Goal: Information Seeking & Learning: Learn about a topic

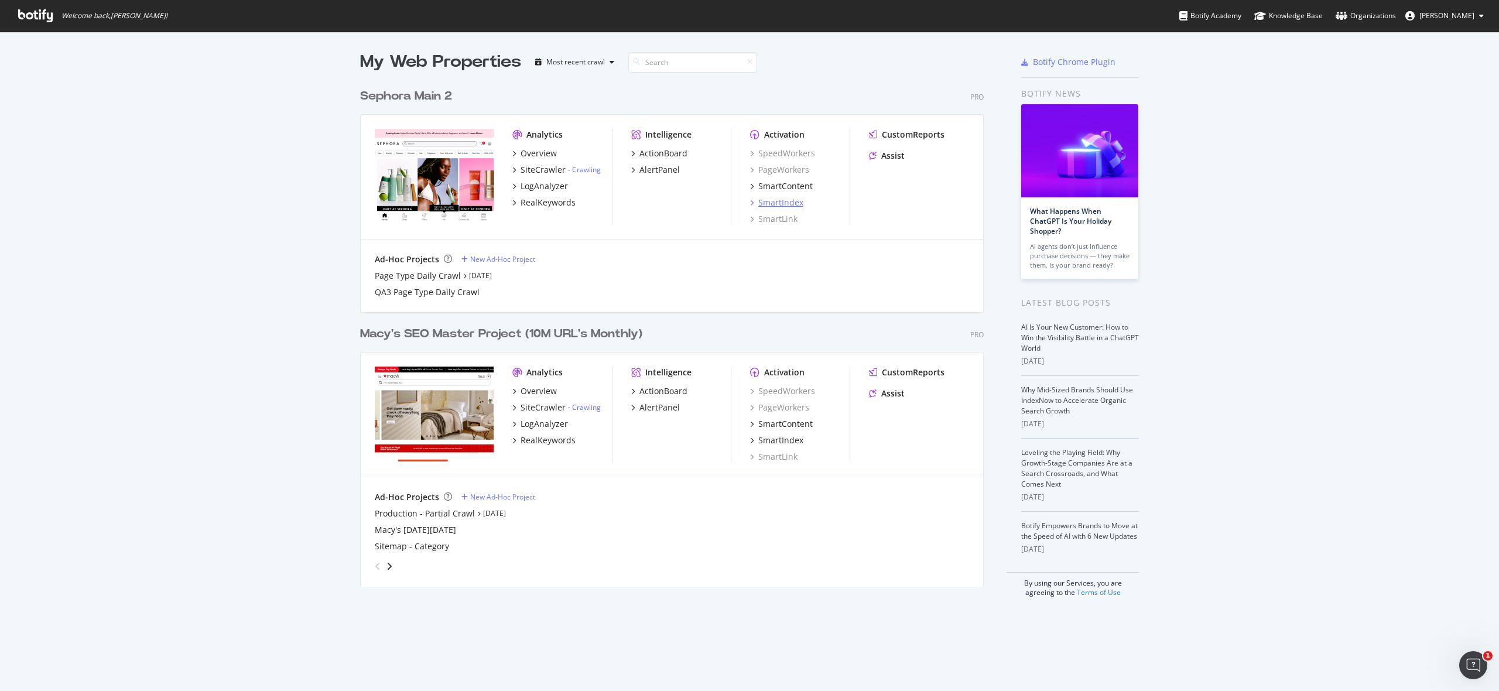
click at [783, 204] on div "SmartIndex" at bounding box center [780, 203] width 45 height 12
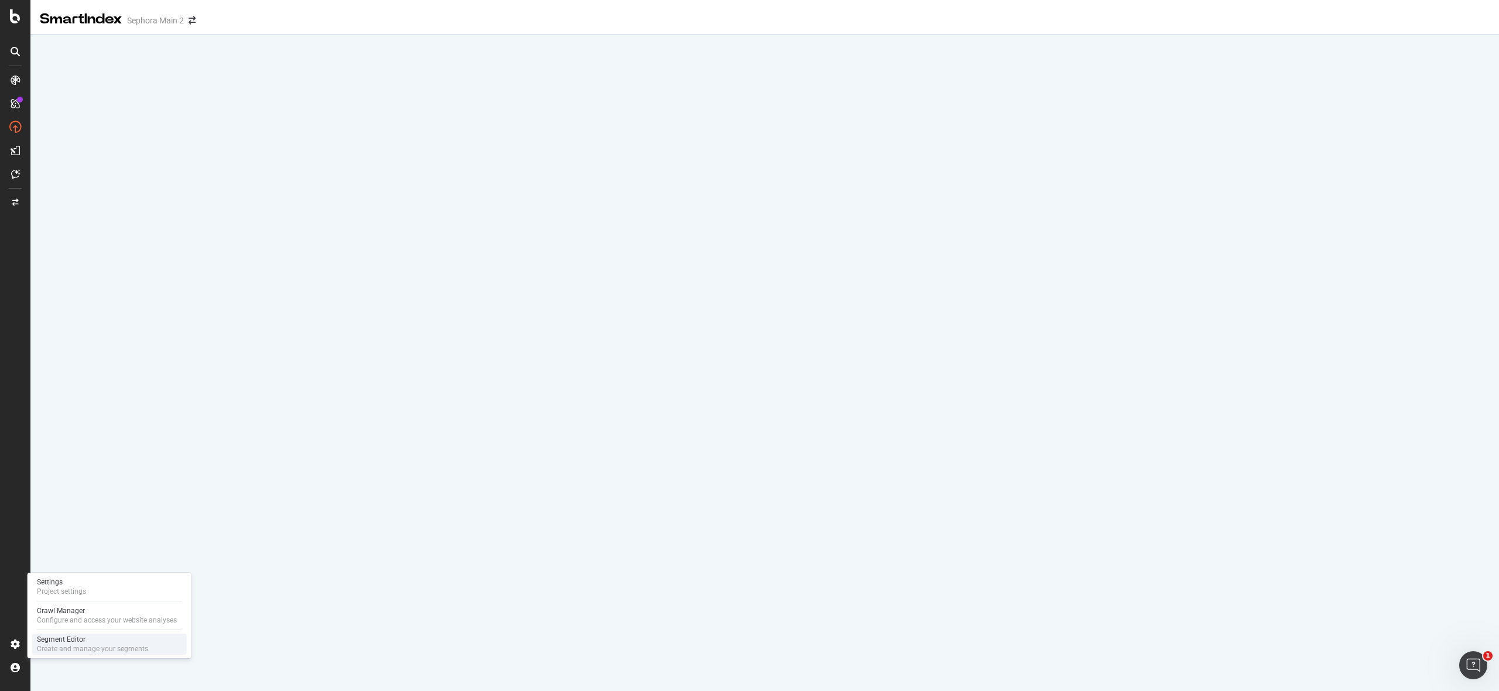
click at [58, 641] on div "Segment Editor" at bounding box center [92, 639] width 111 height 9
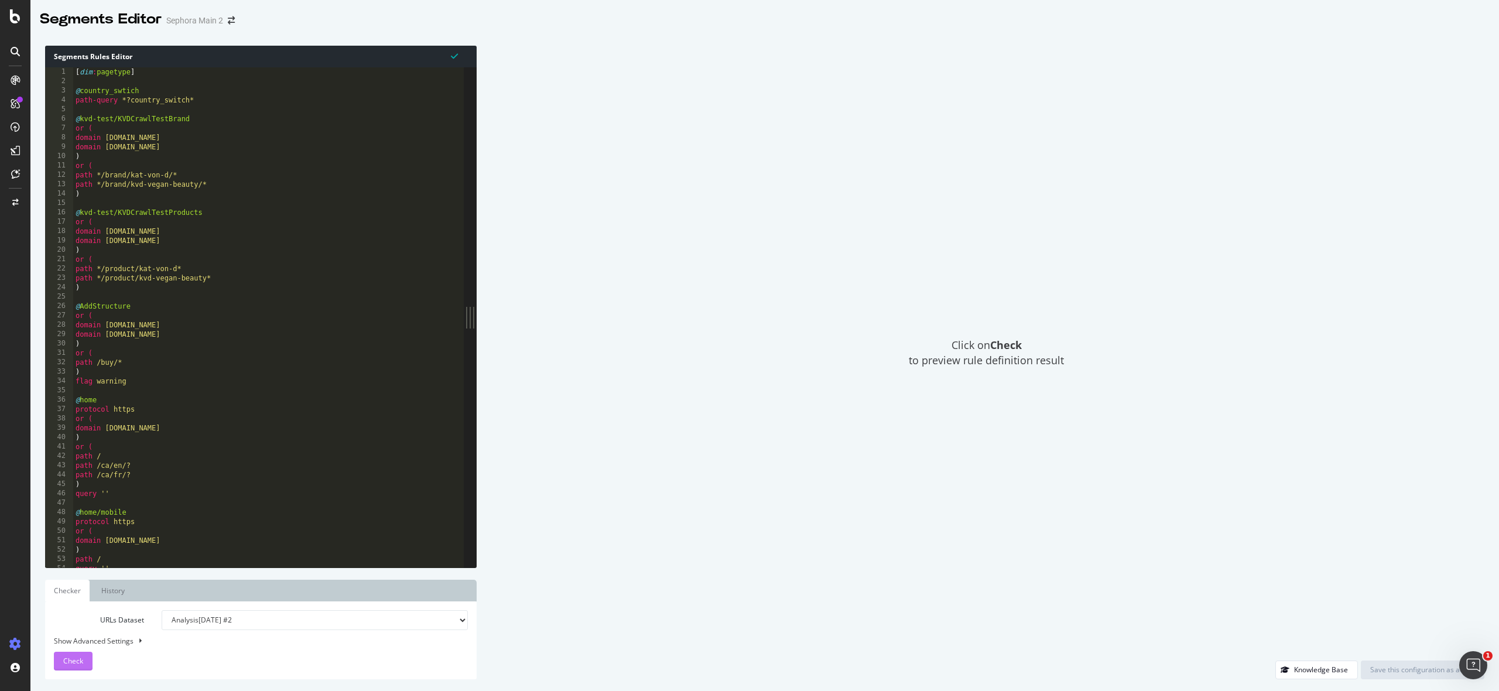
click at [75, 658] on span "Check" at bounding box center [73, 661] width 20 height 10
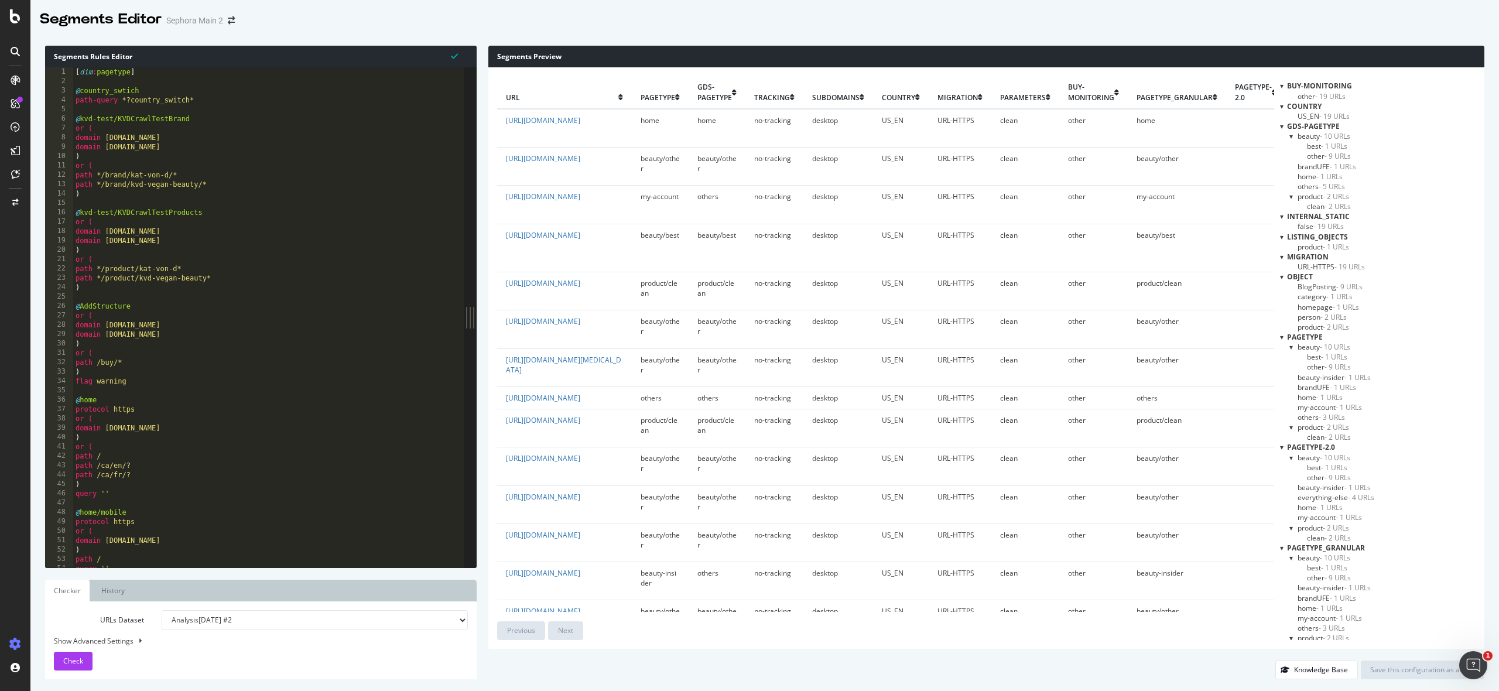
click at [1312, 117] on span "US_EN - 19 URLs" at bounding box center [1323, 116] width 52 height 10
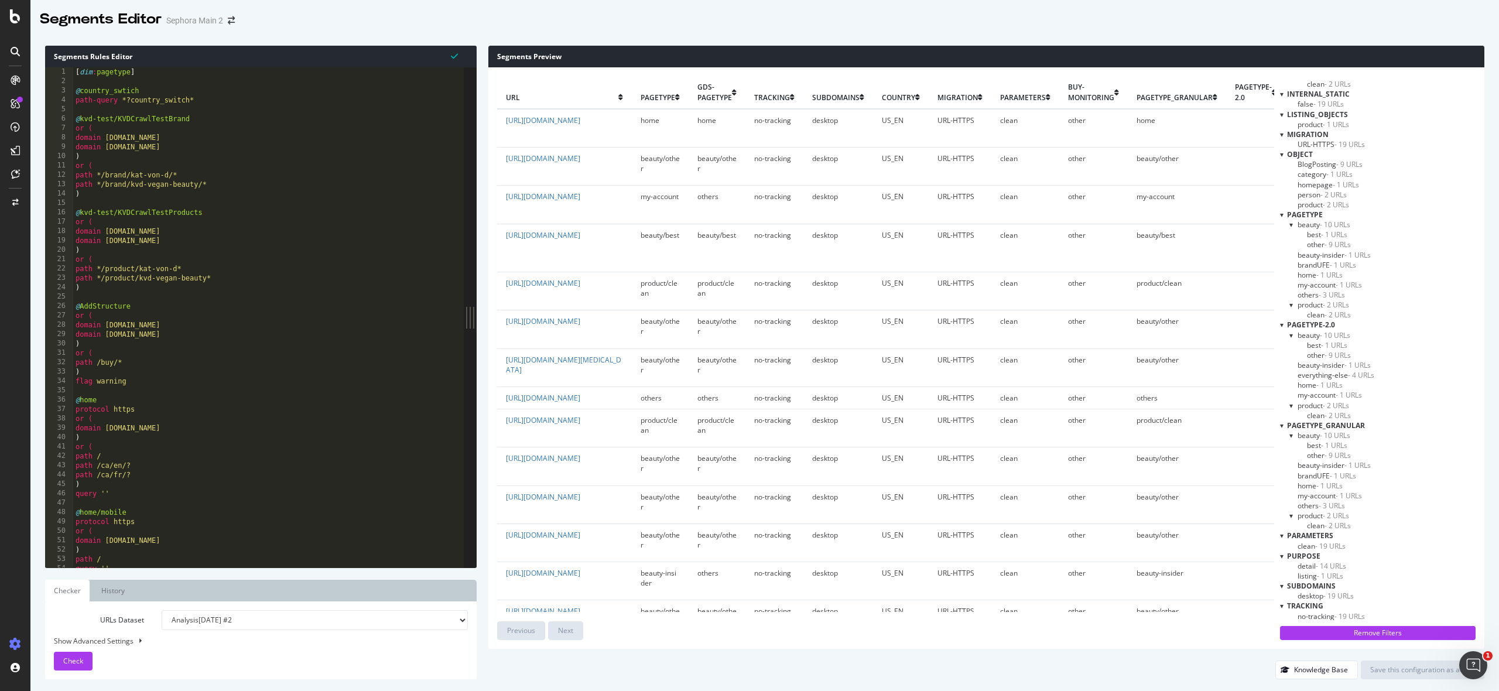
click at [1315, 330] on span "beauty - 10 URLs" at bounding box center [1323, 335] width 53 height 10
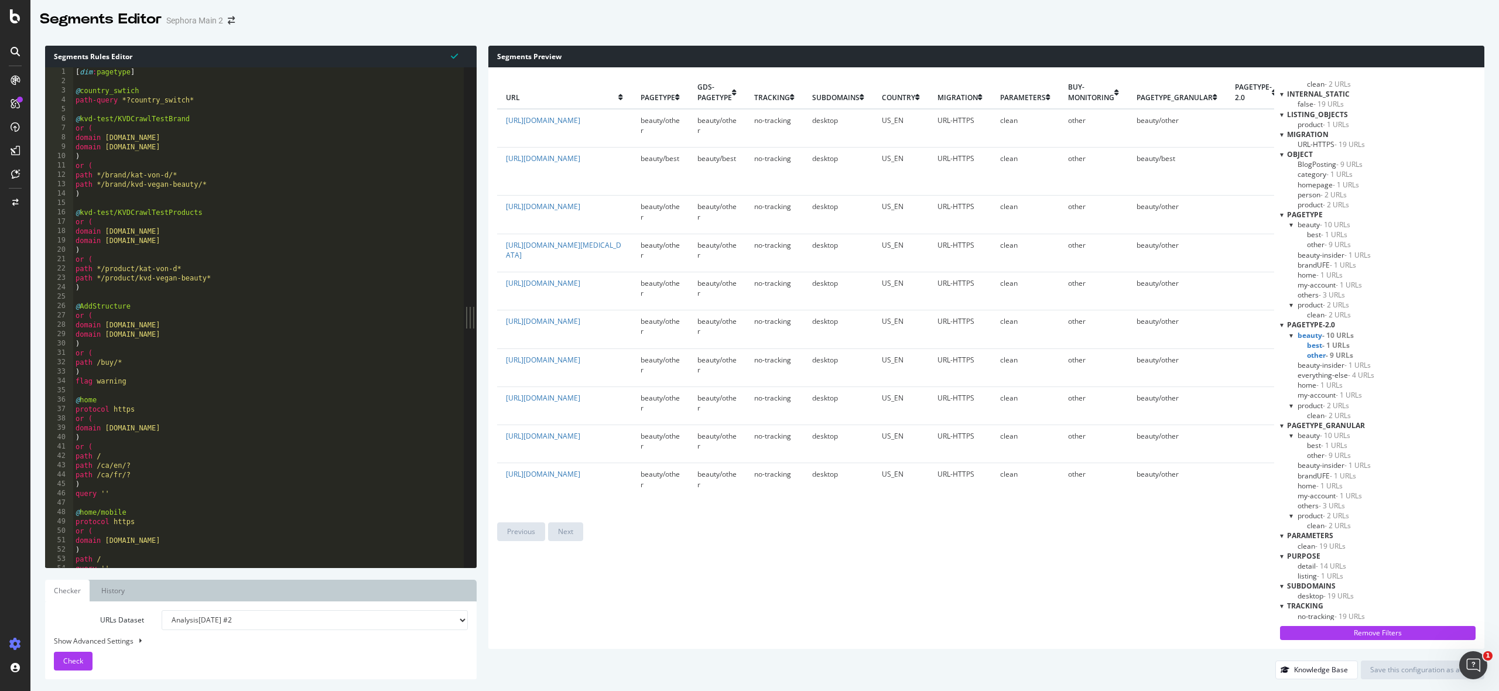
click at [1315, 376] on span "everything-else - 4 URLs" at bounding box center [1335, 375] width 77 height 10
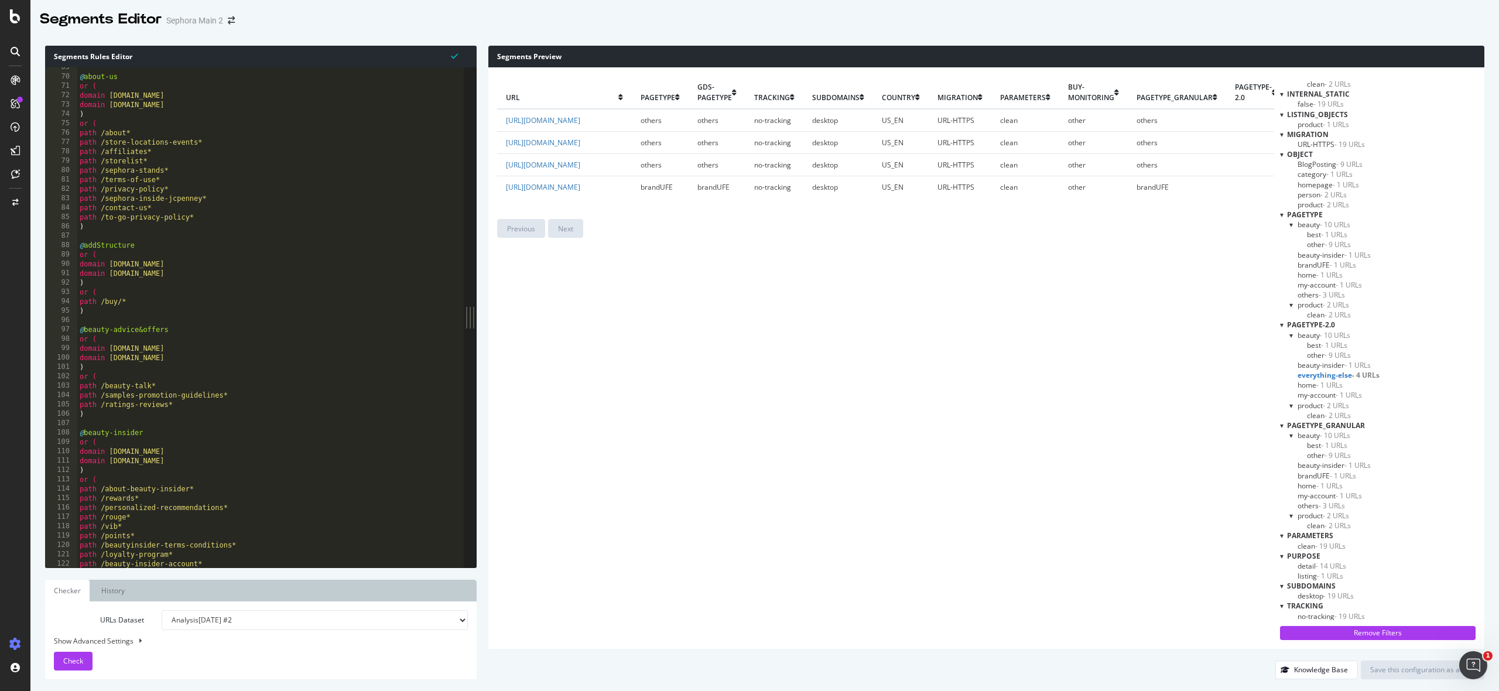
scroll to position [380, 0]
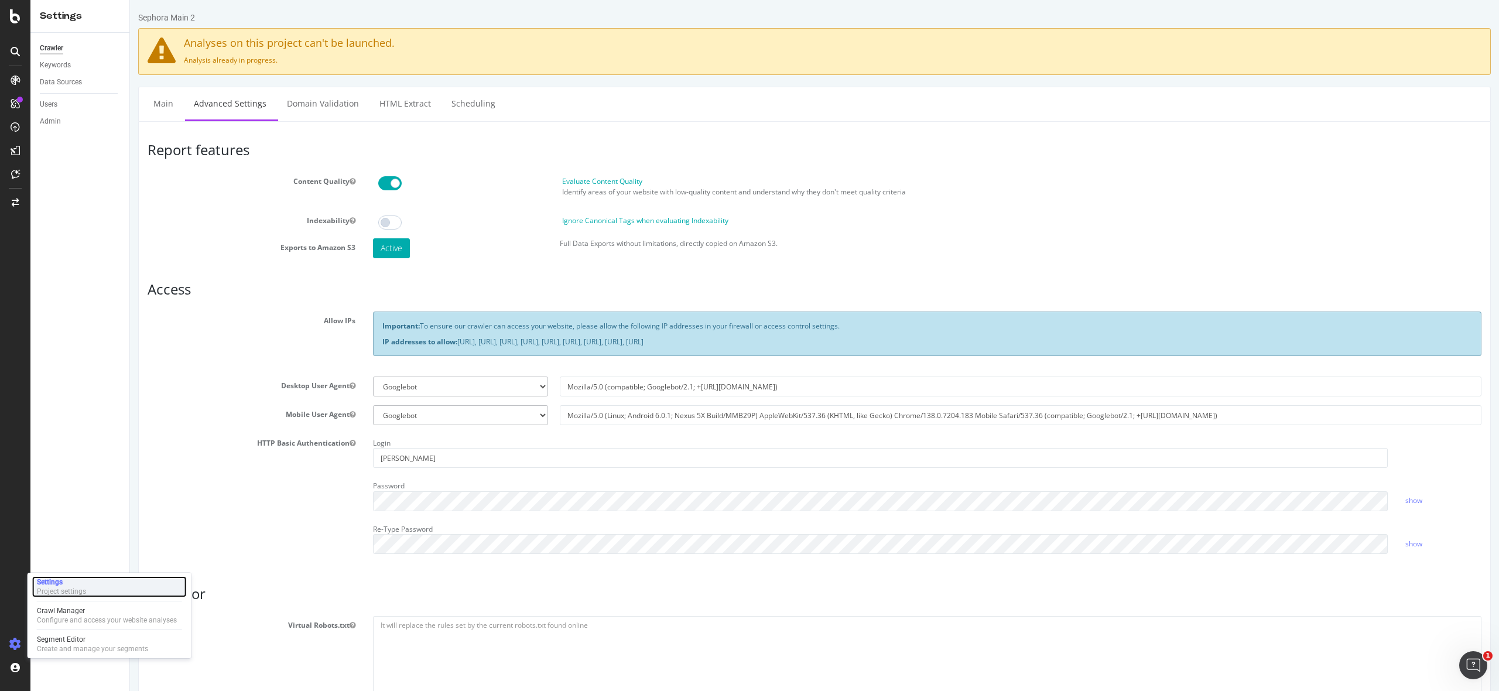
click at [56, 587] on div "Project settings" at bounding box center [61, 591] width 49 height 9
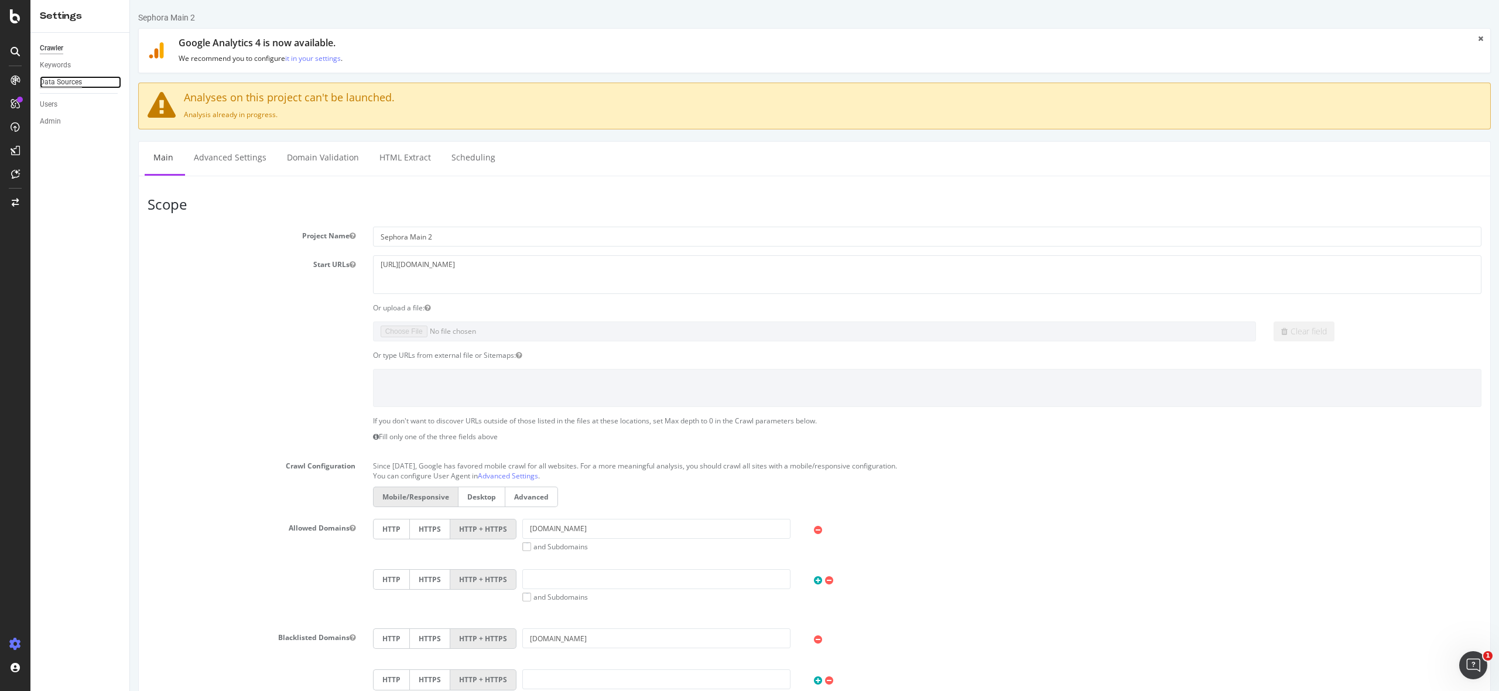
click at [61, 82] on div "Data Sources" at bounding box center [61, 82] width 42 height 12
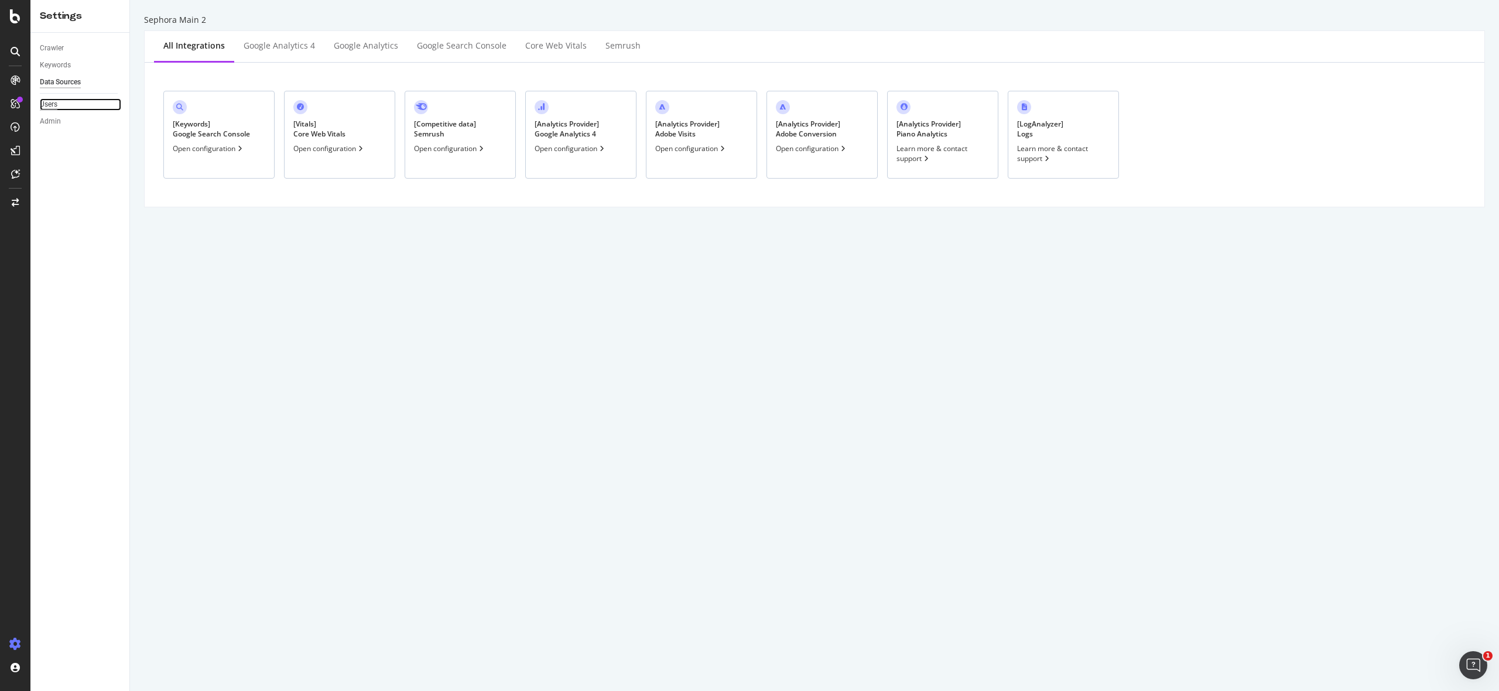
click at [56, 103] on div "Users" at bounding box center [49, 104] width 18 height 12
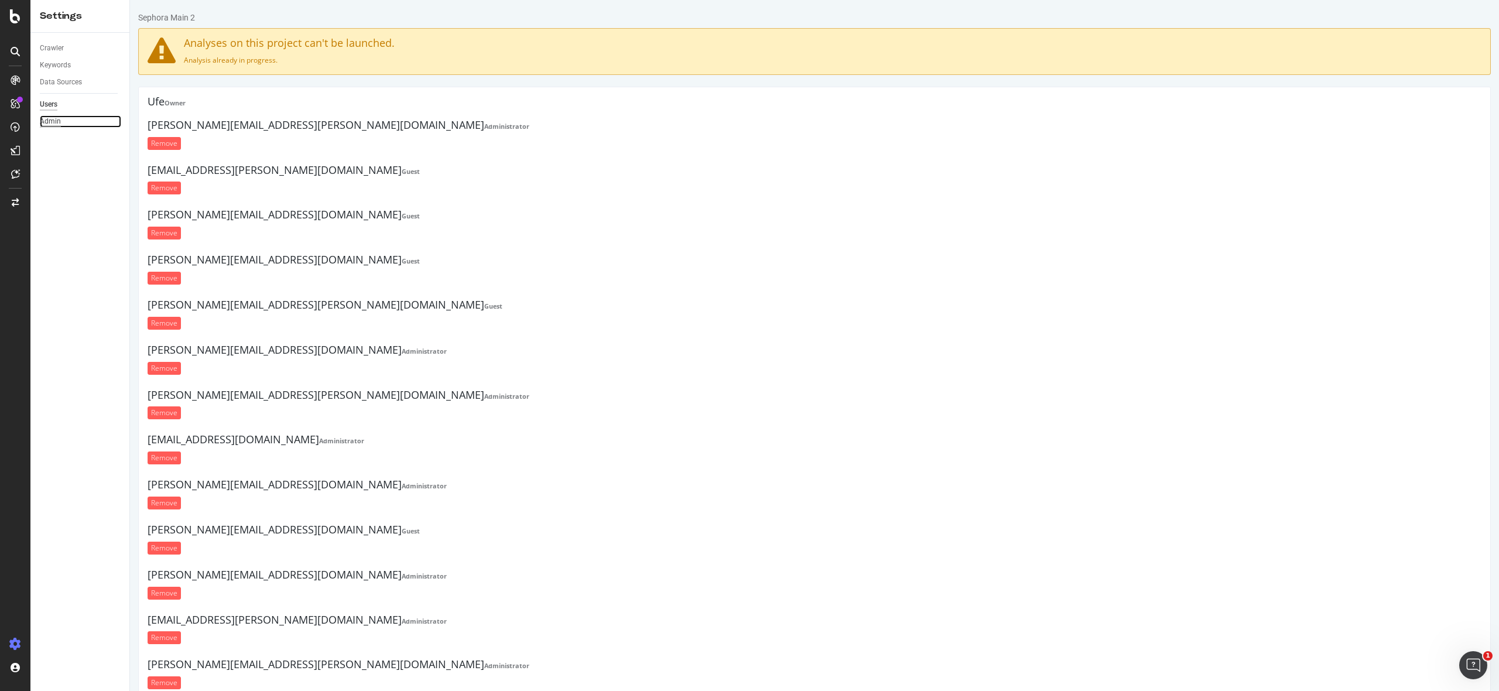
click at [53, 120] on div "Admin" at bounding box center [50, 121] width 21 height 12
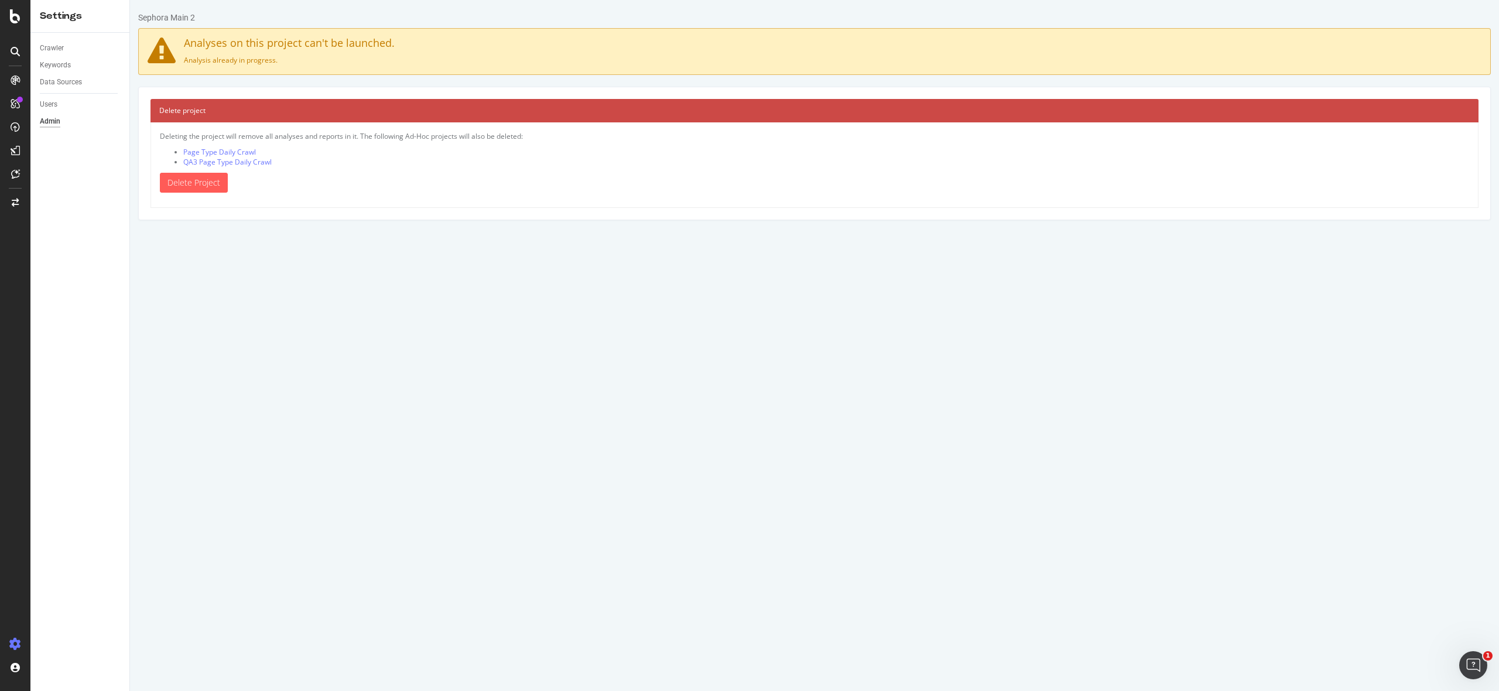
click at [60, 54] on div "Crawler" at bounding box center [85, 48] width 90 height 17
click at [63, 23] on div "Settings" at bounding box center [79, 16] width 99 height 32
click at [18, 635] on div at bounding box center [15, 644] width 28 height 19
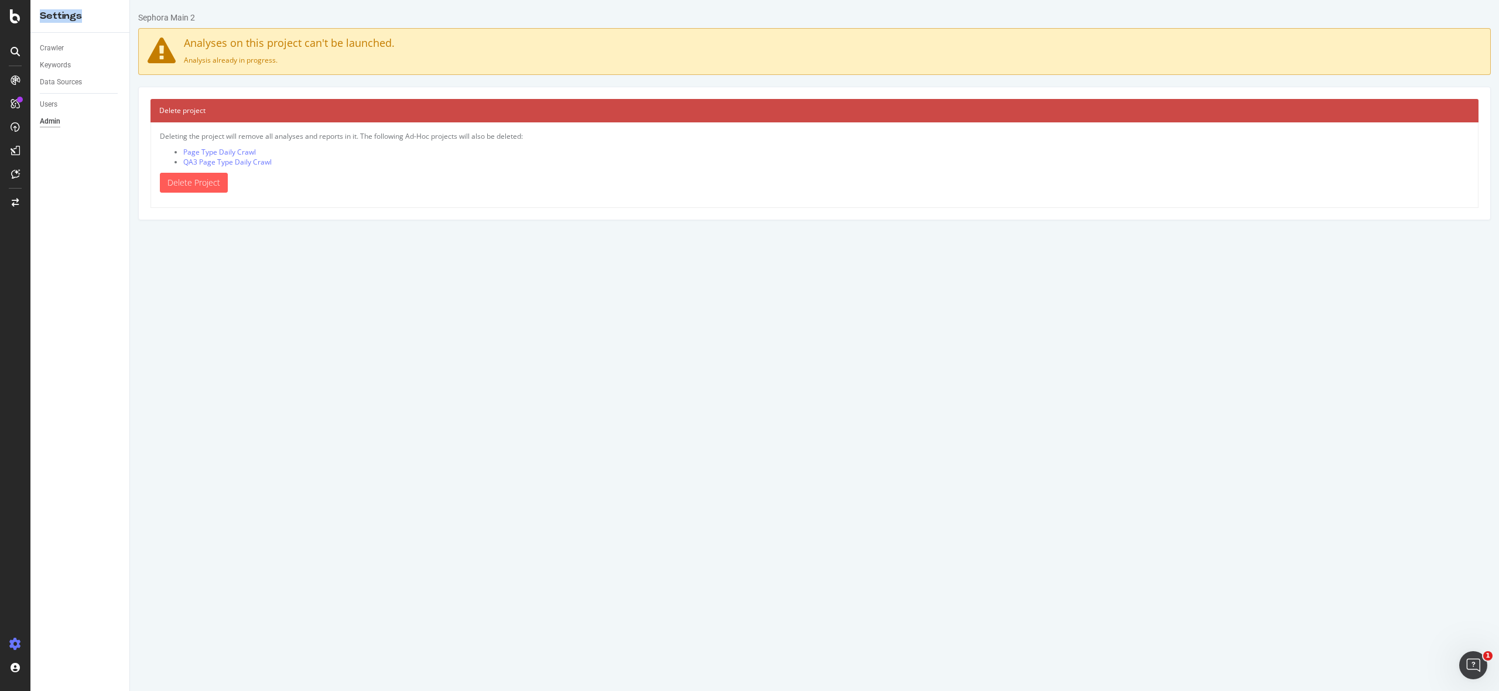
click at [18, 635] on div at bounding box center [15, 644] width 28 height 19
click at [15, 645] on icon at bounding box center [15, 644] width 12 height 12
click at [17, 642] on icon at bounding box center [15, 644] width 12 height 12
click at [16, 15] on icon at bounding box center [15, 16] width 11 height 14
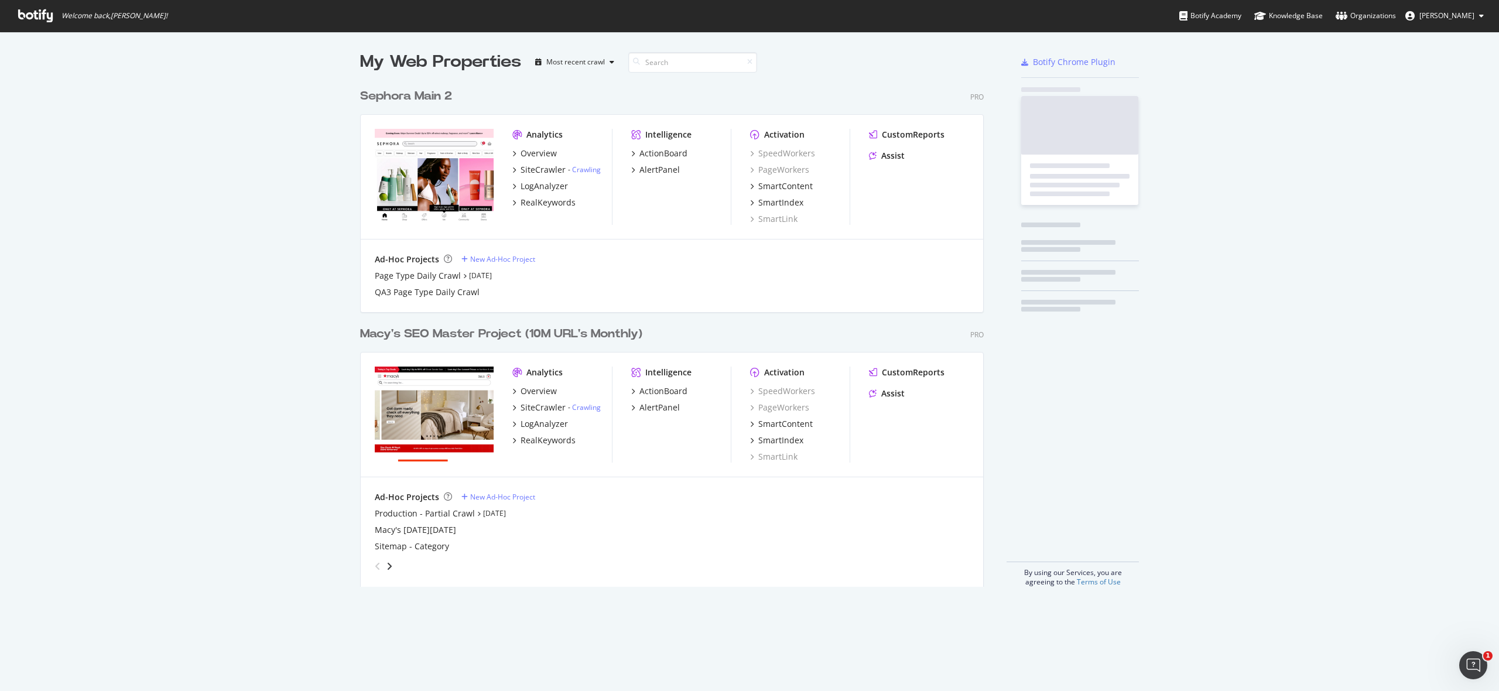
scroll to position [691, 1499]
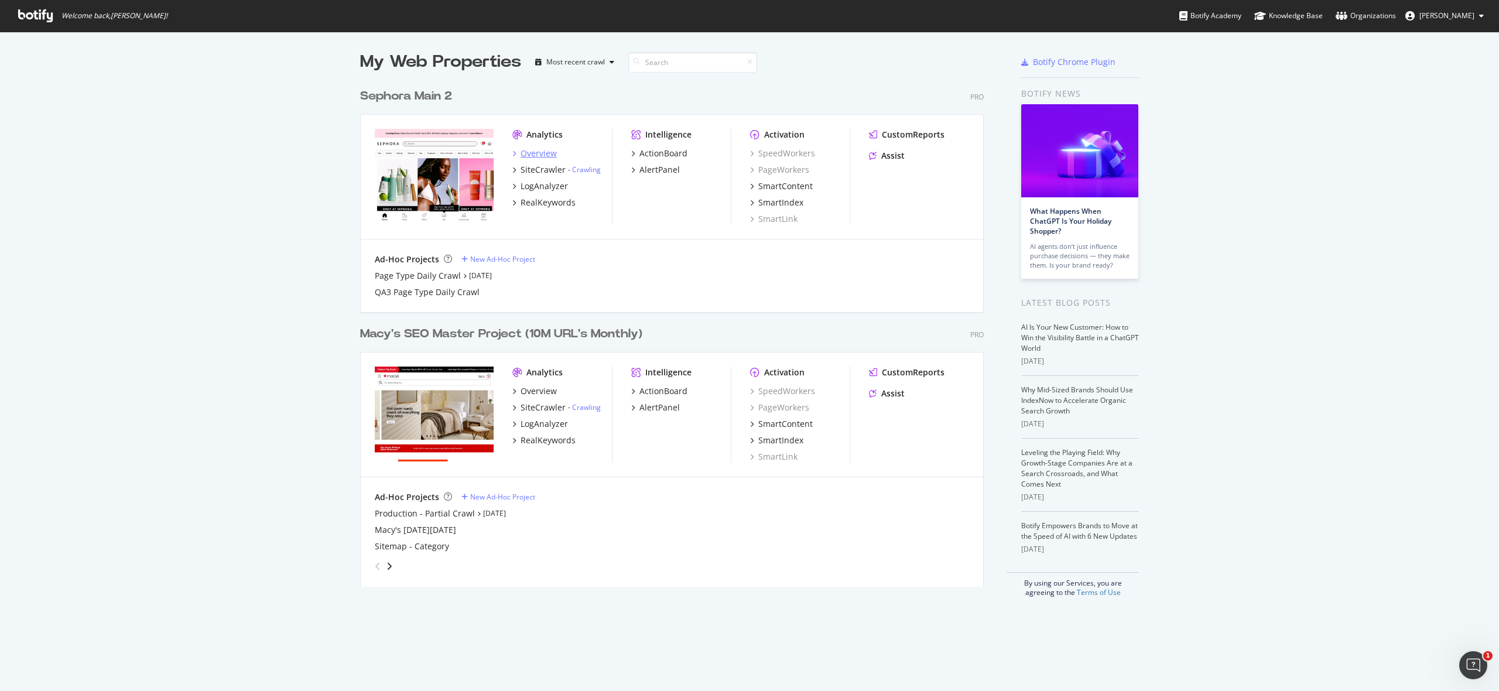
click at [518, 152] on div "Overview" at bounding box center [534, 154] width 44 height 12
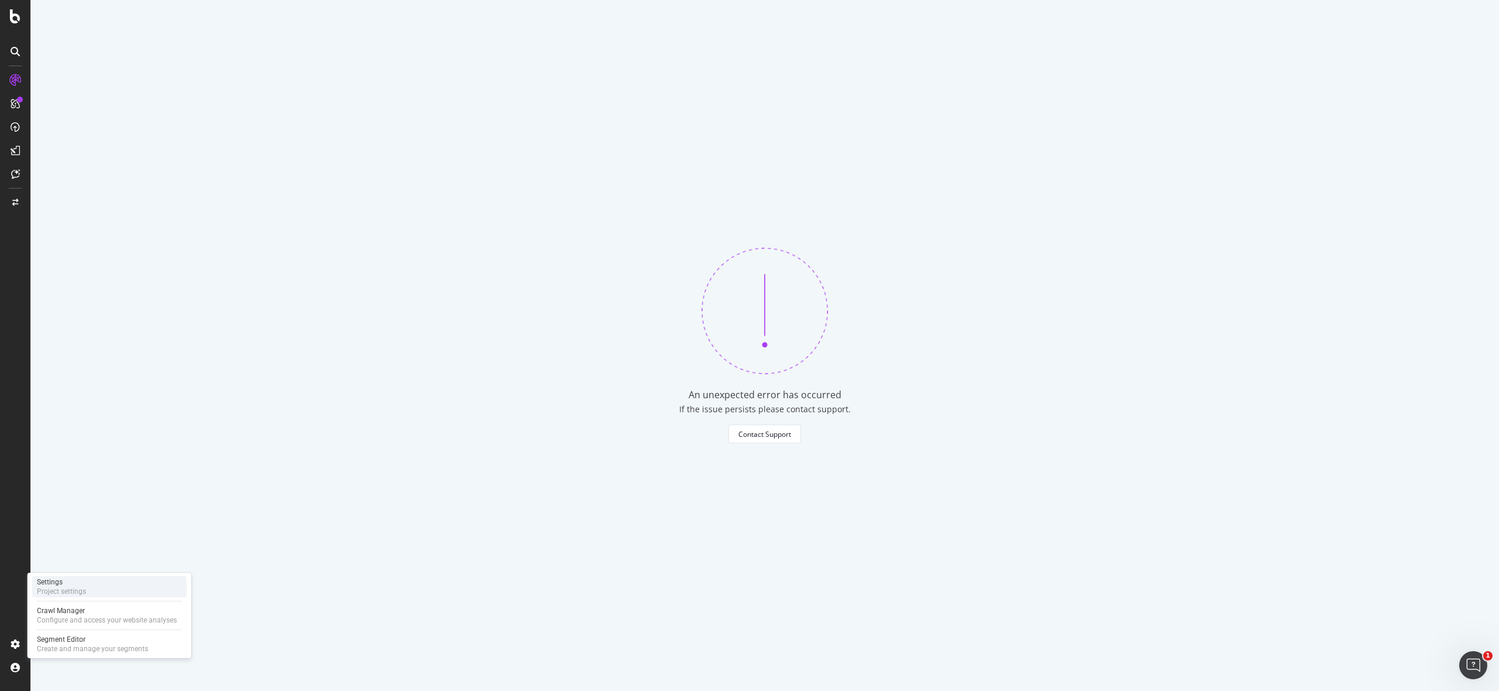
click at [84, 581] on div "Settings" at bounding box center [61, 581] width 49 height 9
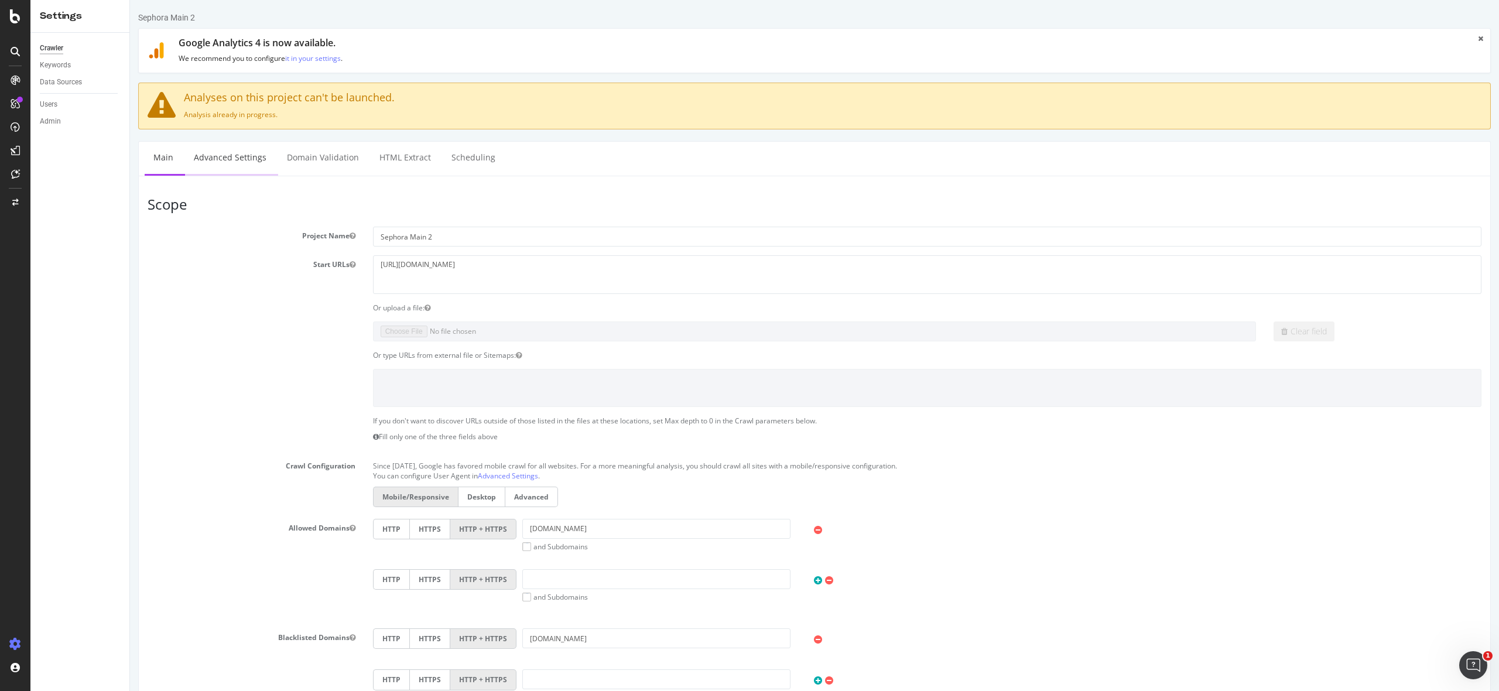
click at [243, 160] on link "Advanced Settings" at bounding box center [230, 158] width 90 height 32
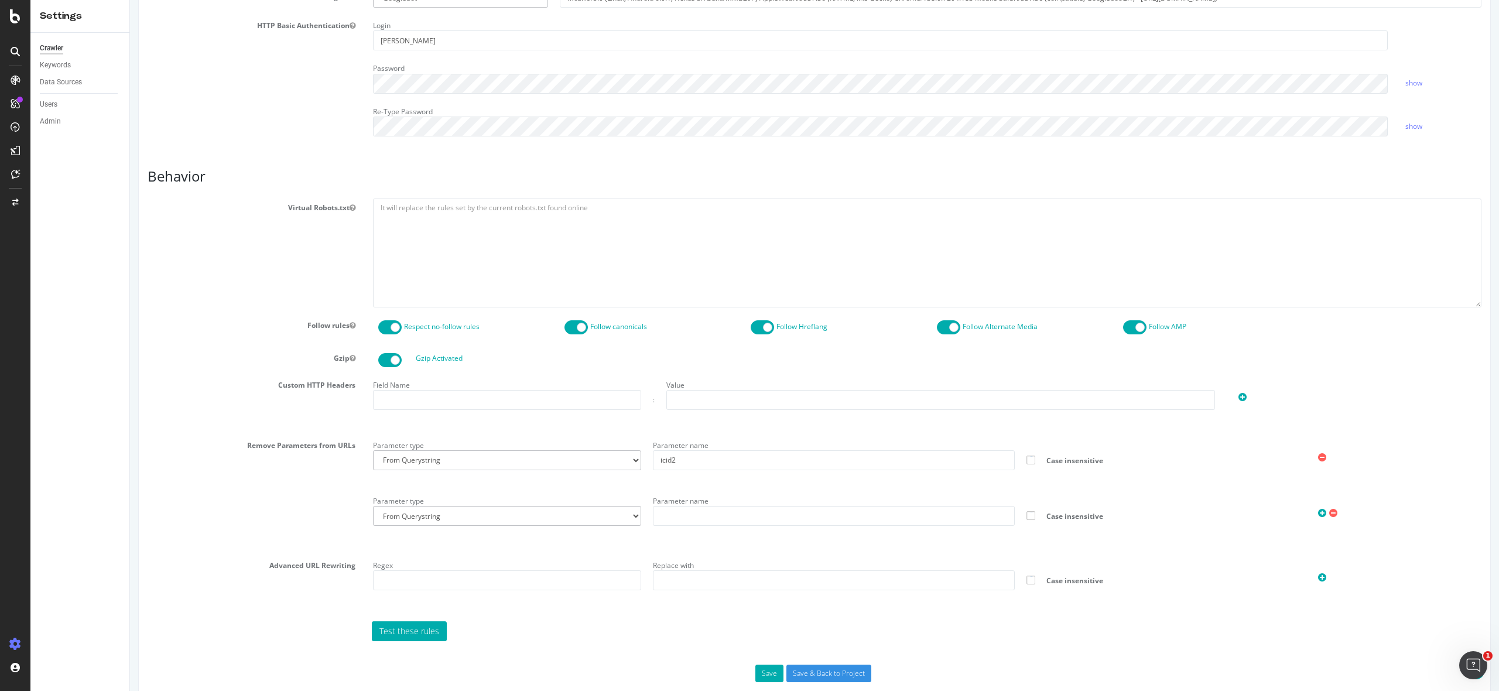
scroll to position [441, 0]
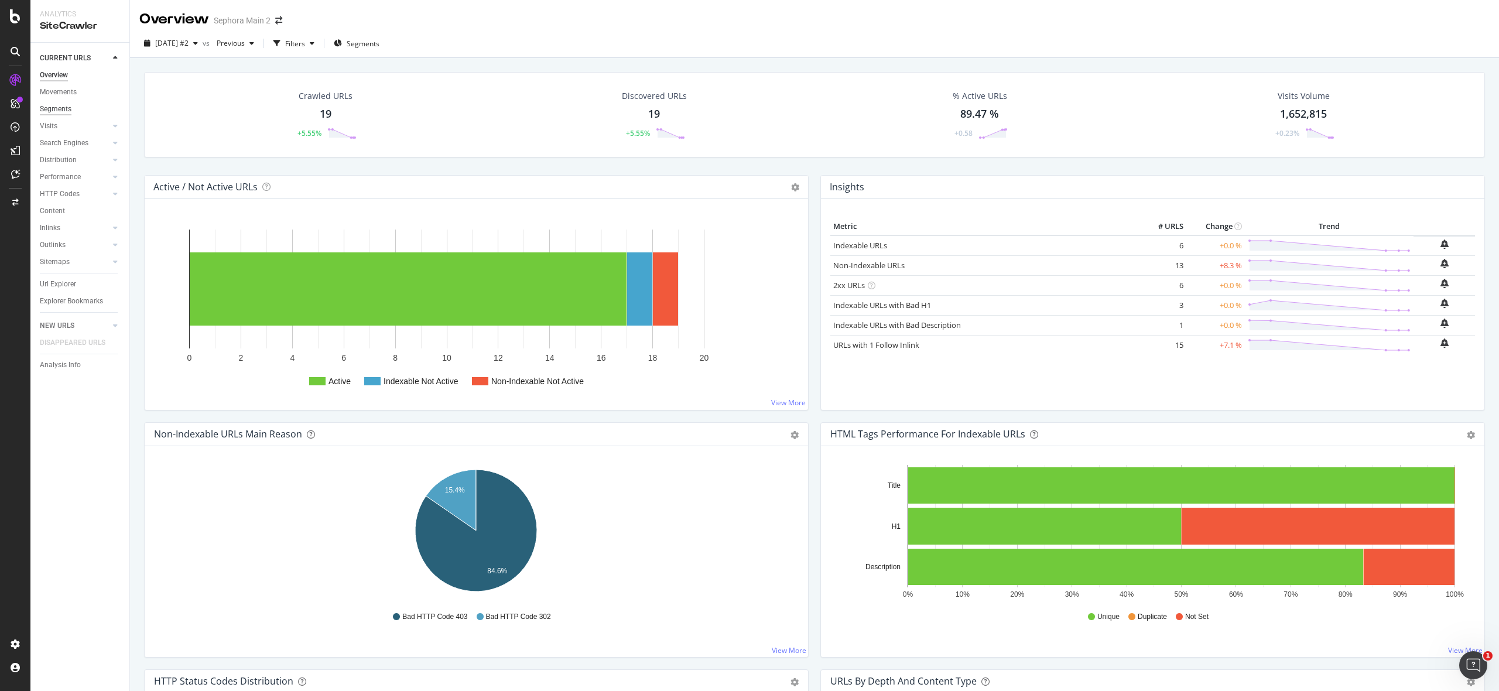
click at [59, 108] on div "Segments" at bounding box center [56, 109] width 32 height 12
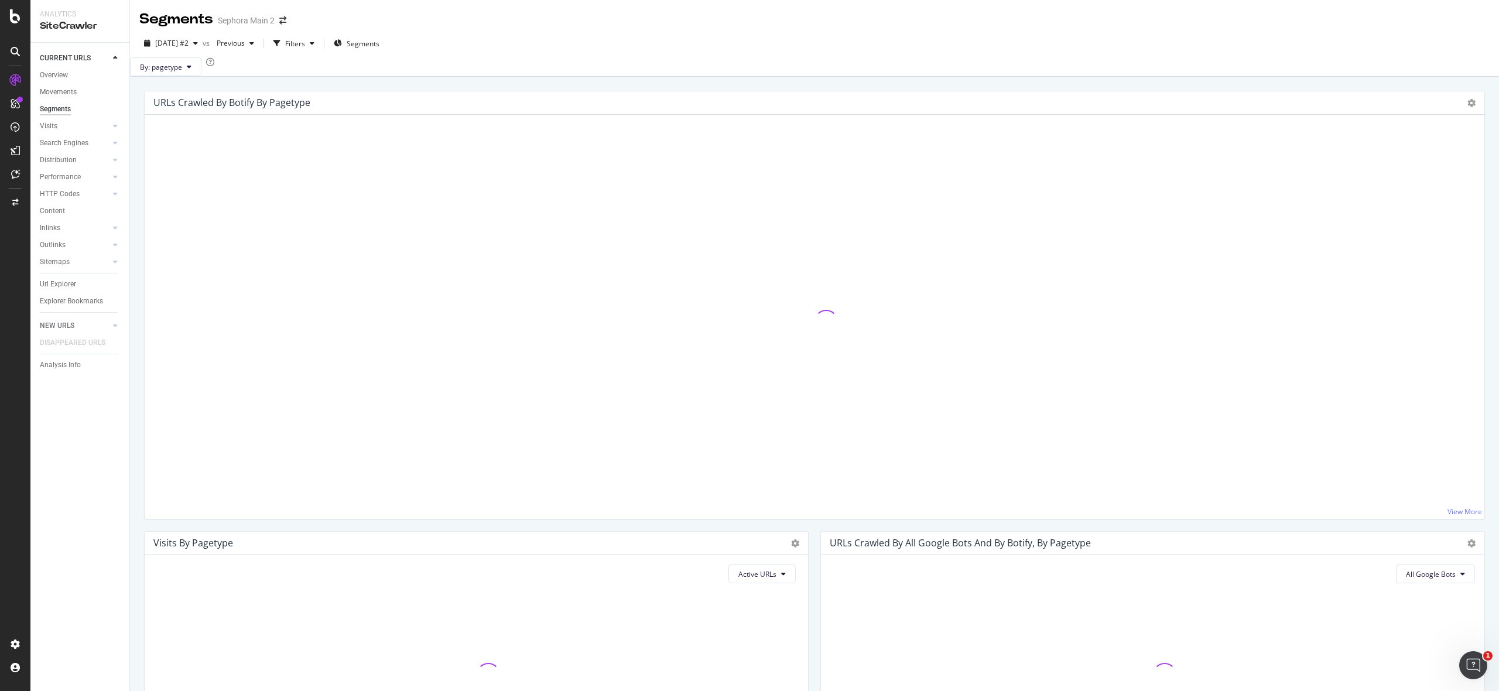
click at [363, 308] on div at bounding box center [814, 321] width 1321 height 376
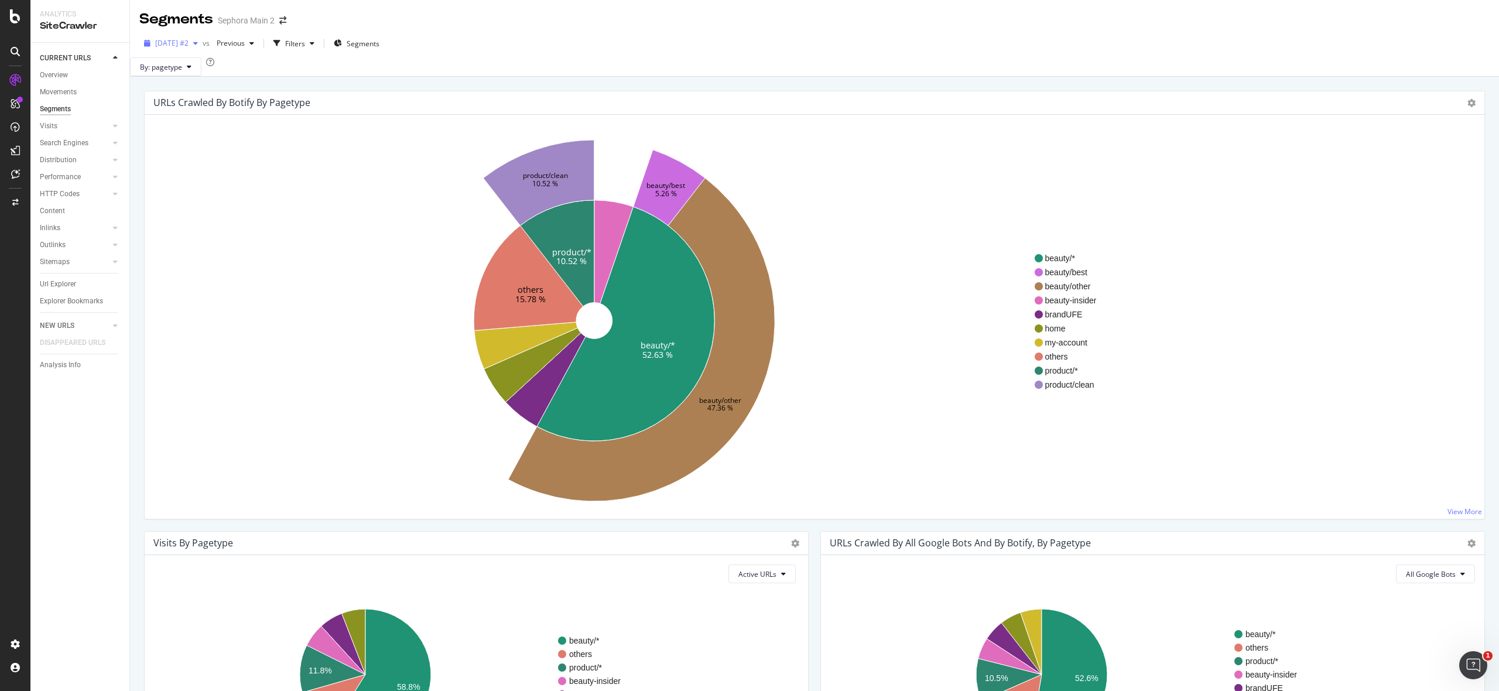
click at [189, 44] on span "[DATE] #2" at bounding box center [171, 43] width 33 height 10
click at [183, 154] on div "[DATE]" at bounding box center [188, 150] width 63 height 11
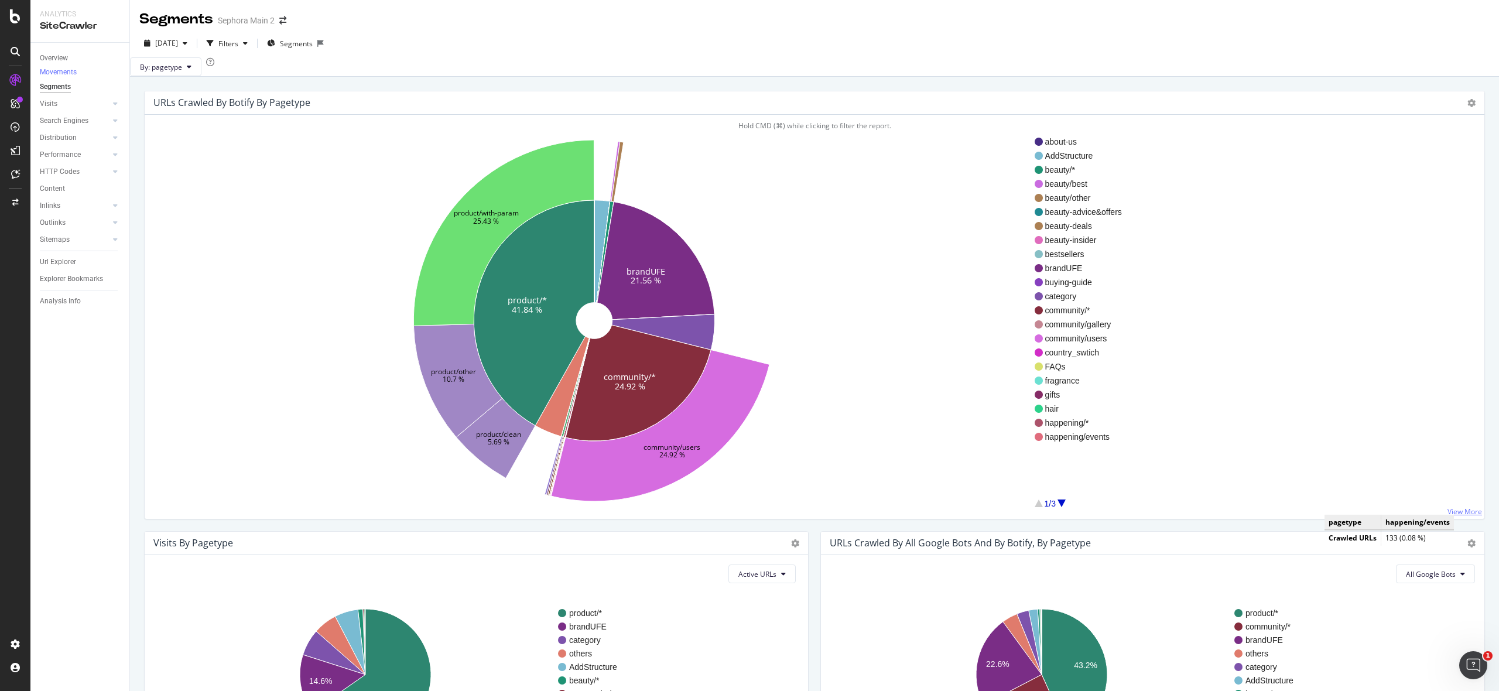
click at [1449, 516] on link "View More" at bounding box center [1464, 511] width 35 height 10
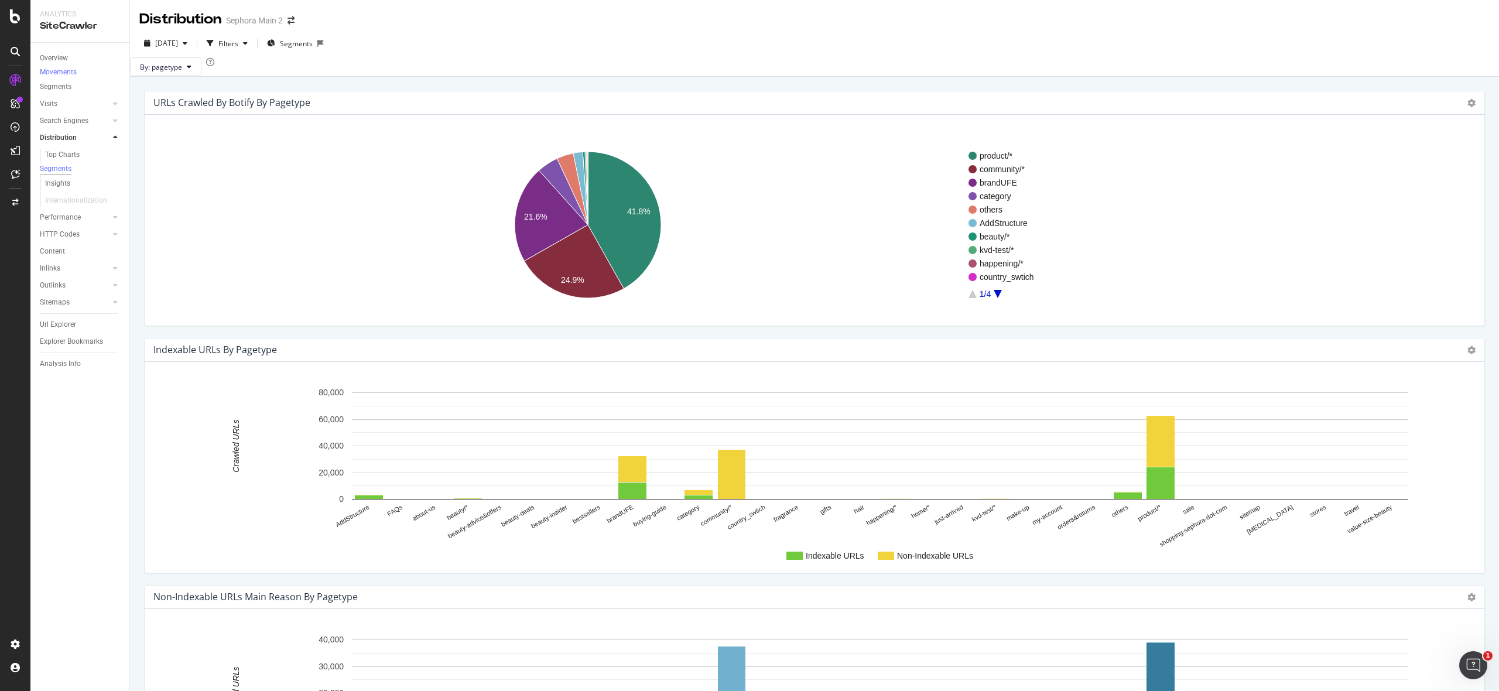
click at [995, 298] on icon "A chart." at bounding box center [997, 294] width 8 height 8
click at [974, 298] on icon "A chart." at bounding box center [972, 294] width 8 height 8
click at [973, 298] on rect "A chart." at bounding box center [1188, 225] width 440 height 146
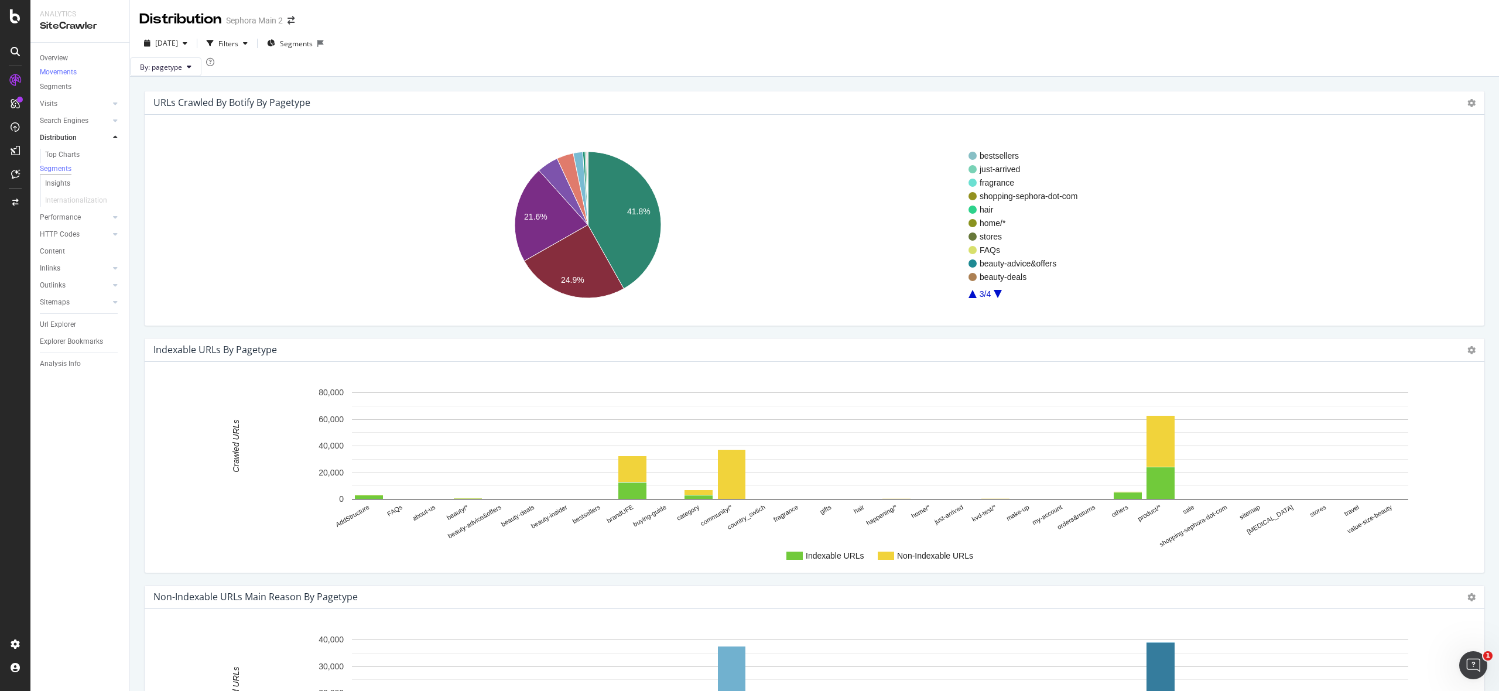
click at [972, 298] on icon "A chart." at bounding box center [972, 294] width 8 height 8
click at [1002, 255] on text "kvd-test/*" at bounding box center [996, 249] width 35 height 9
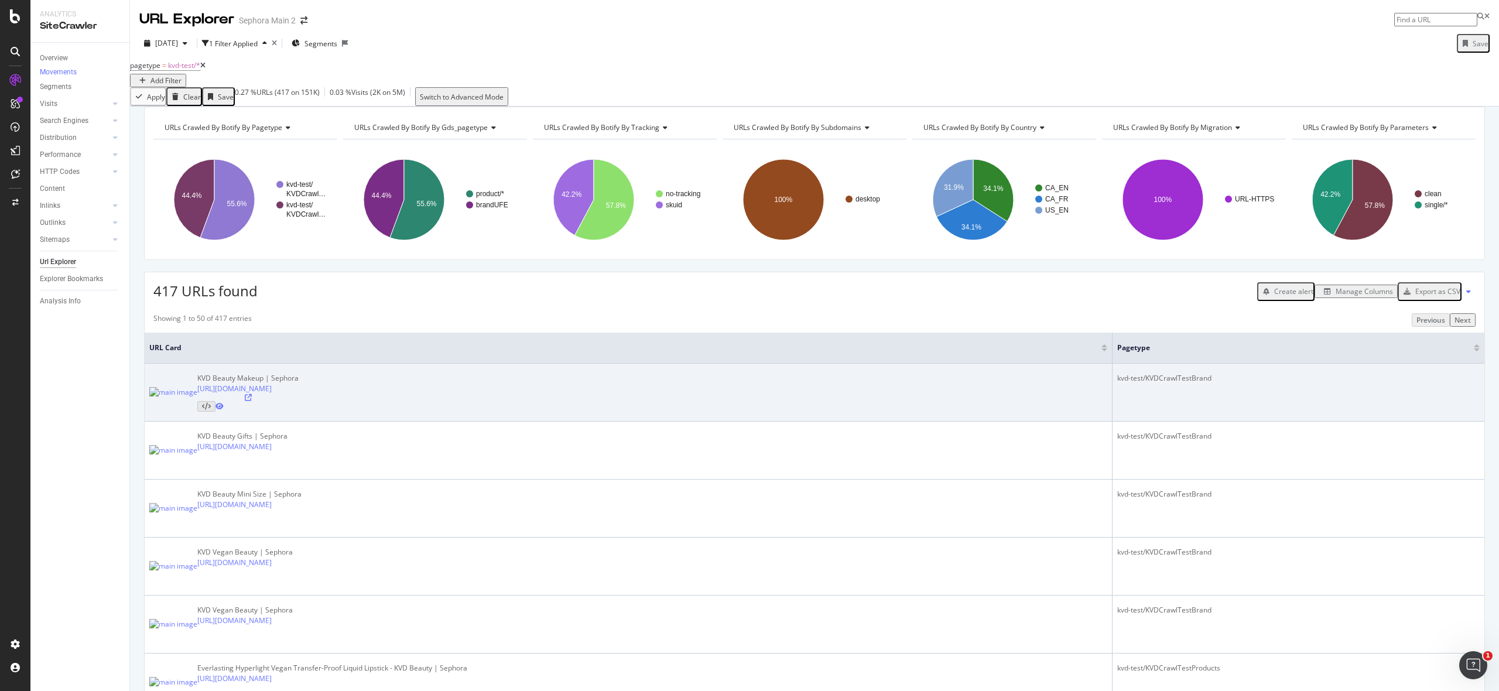
click at [252, 401] on icon at bounding box center [248, 397] width 7 height 7
copy link "[URL][DOMAIN_NAME]"
